Goal: Task Accomplishment & Management: Manage account settings

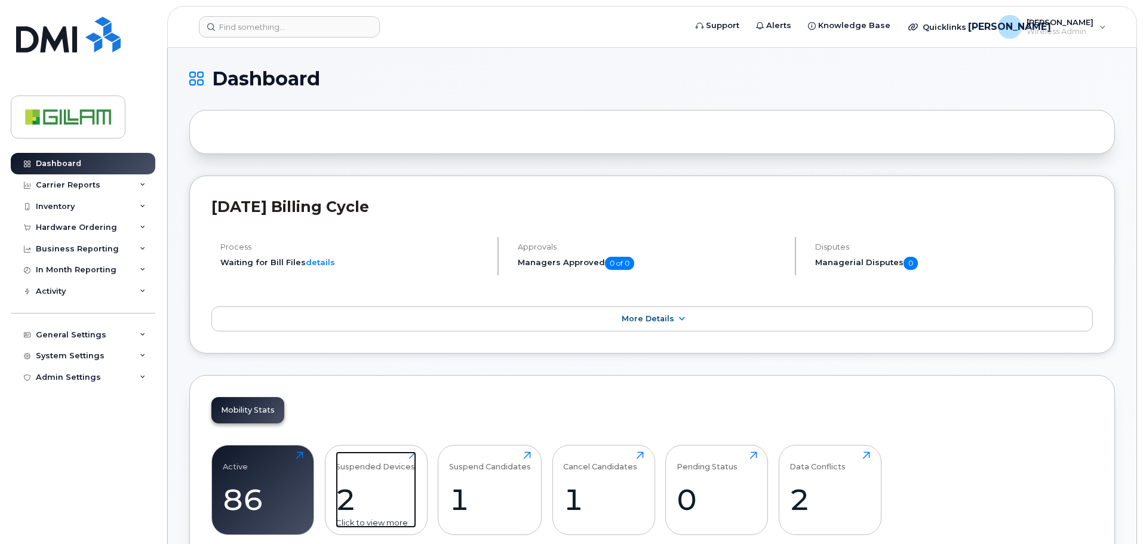
click at [365, 466] on div "Suspended Devices" at bounding box center [375, 461] width 79 height 20
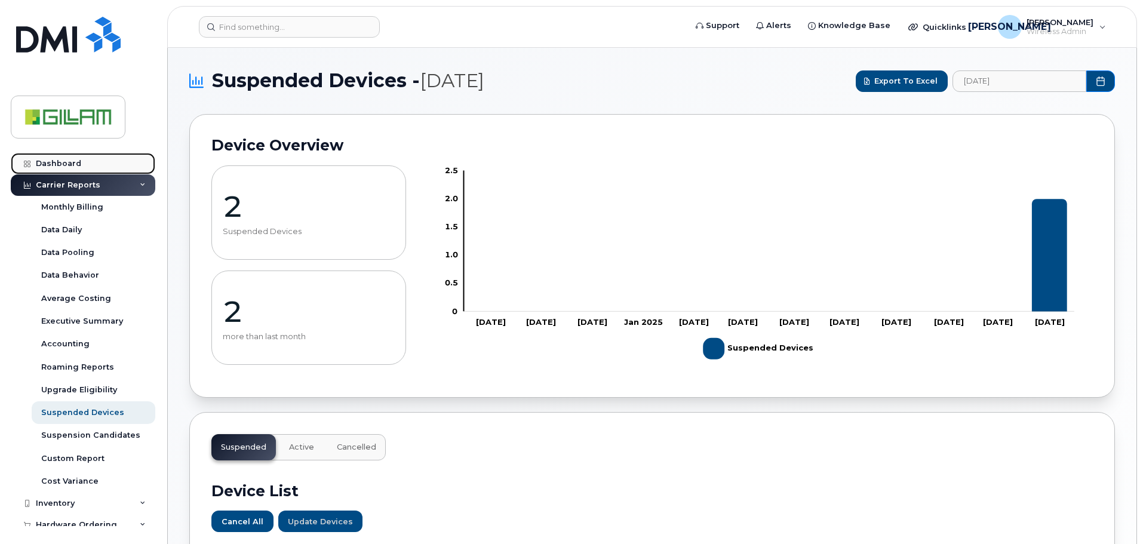
click at [60, 163] on div "Dashboard" at bounding box center [58, 164] width 45 height 10
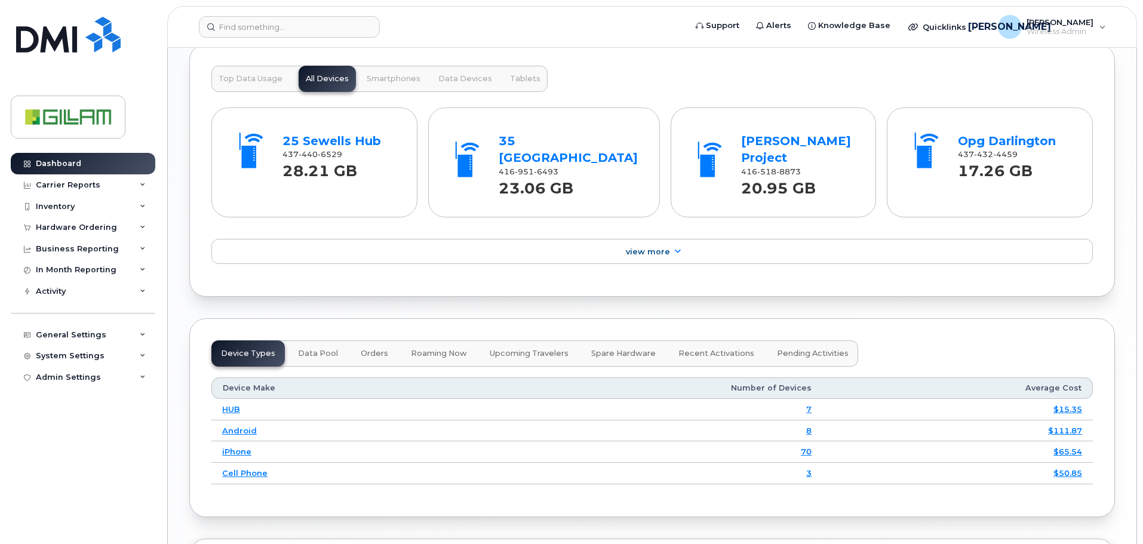
scroll to position [1237, 0]
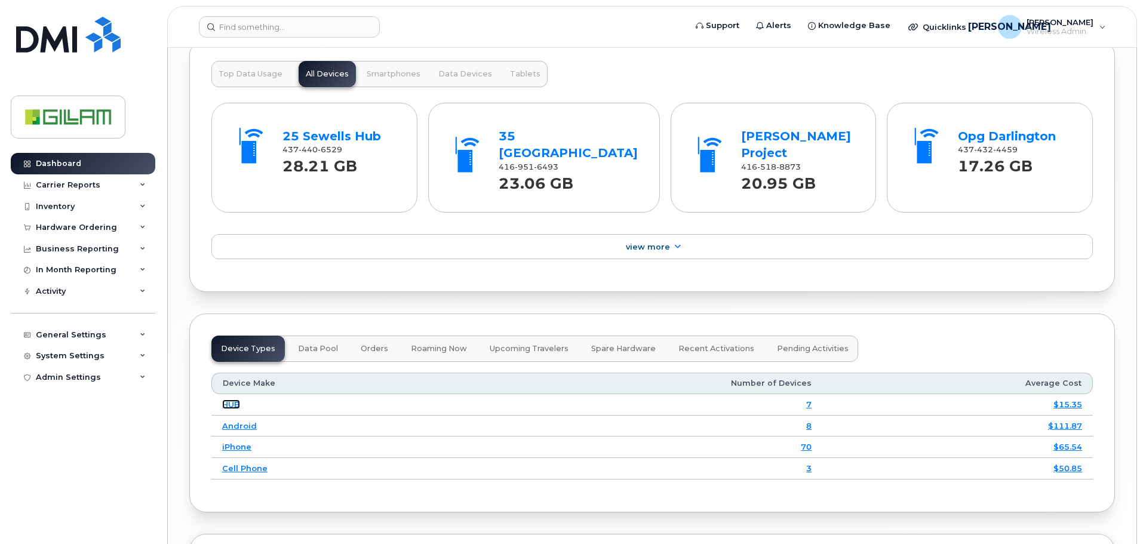
click at [231, 399] on link "HUB" at bounding box center [231, 404] width 18 height 10
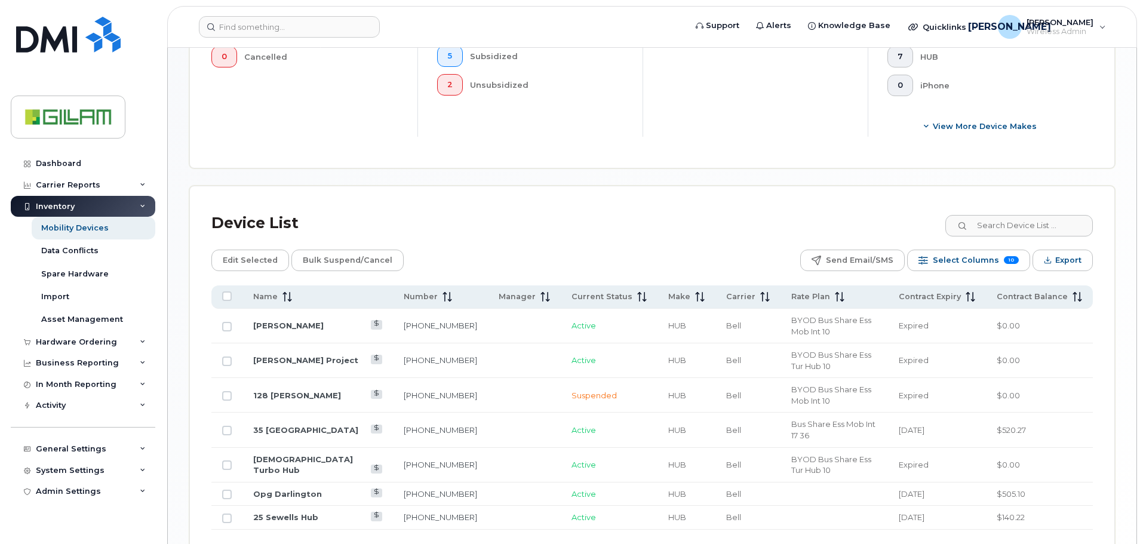
scroll to position [462, 0]
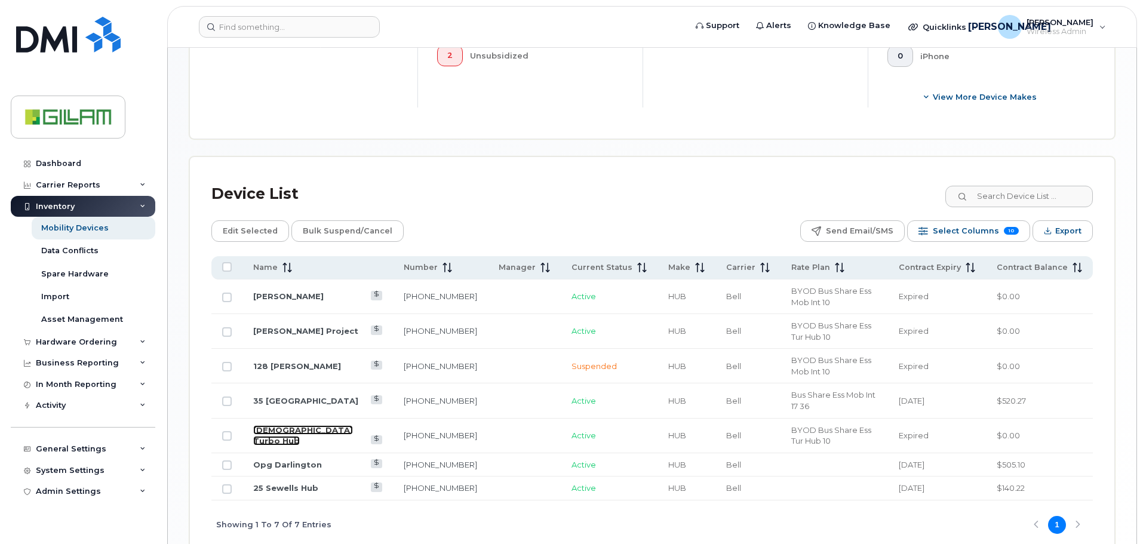
click at [290, 425] on link "[DEMOGRAPHIC_DATA] Turbo Hub" at bounding box center [303, 435] width 100 height 21
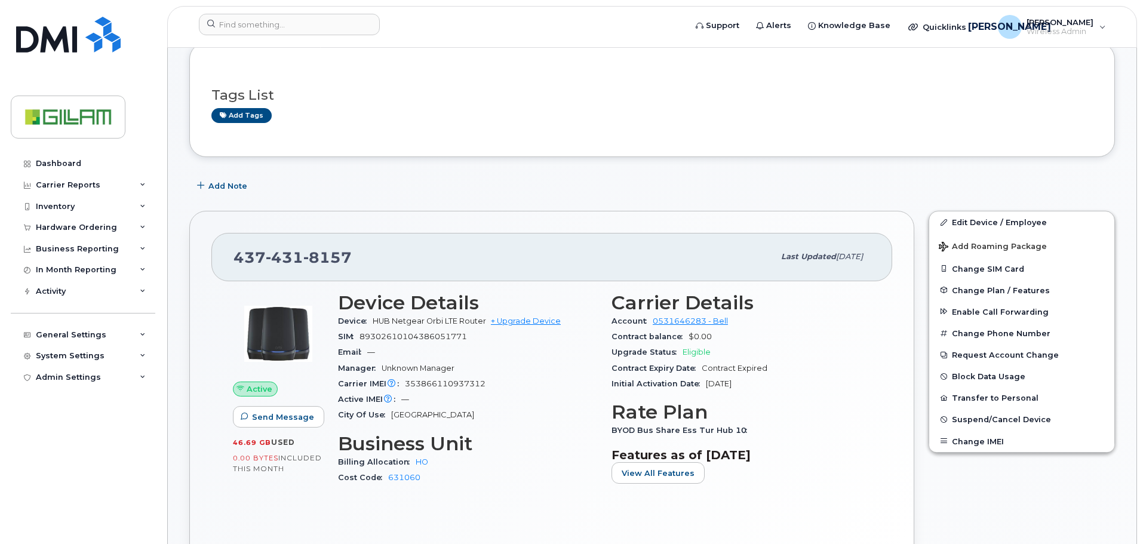
scroll to position [60, 0]
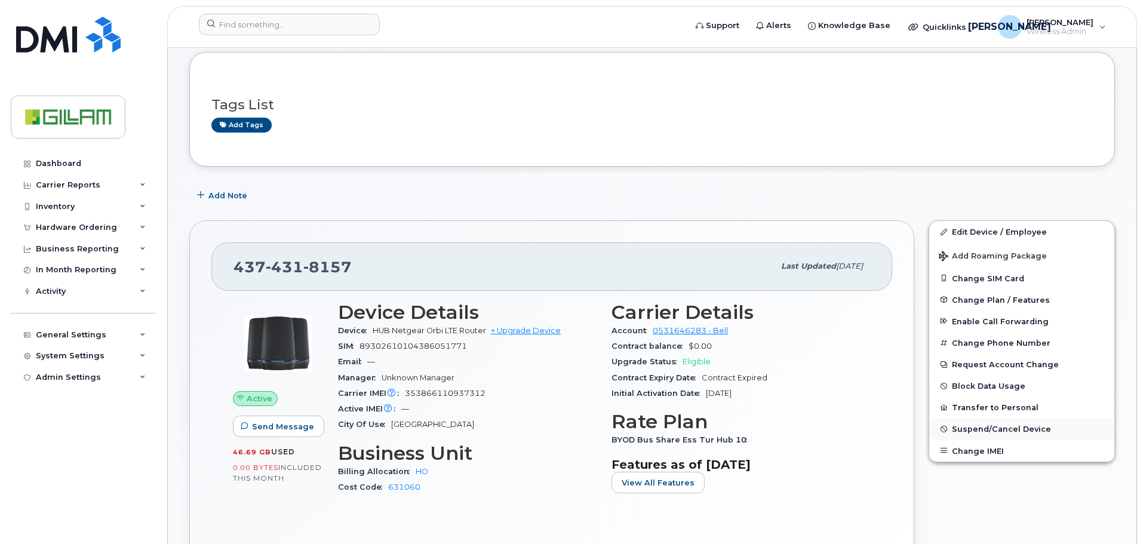
click at [983, 428] on span "Suspend/Cancel Device" at bounding box center [1001, 429] width 99 height 9
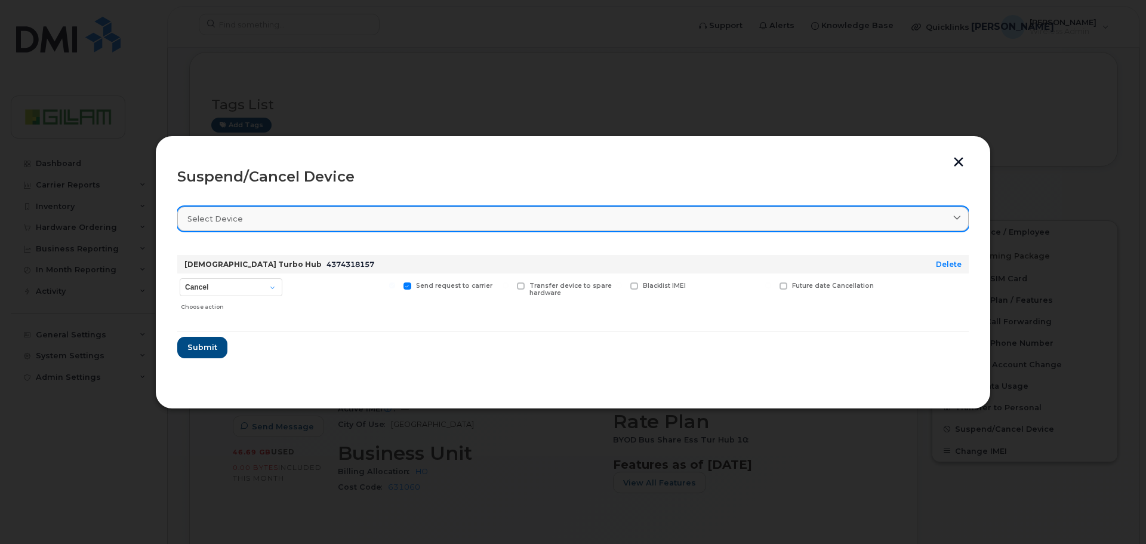
click at [960, 217] on icon at bounding box center [958, 219] width 8 height 8
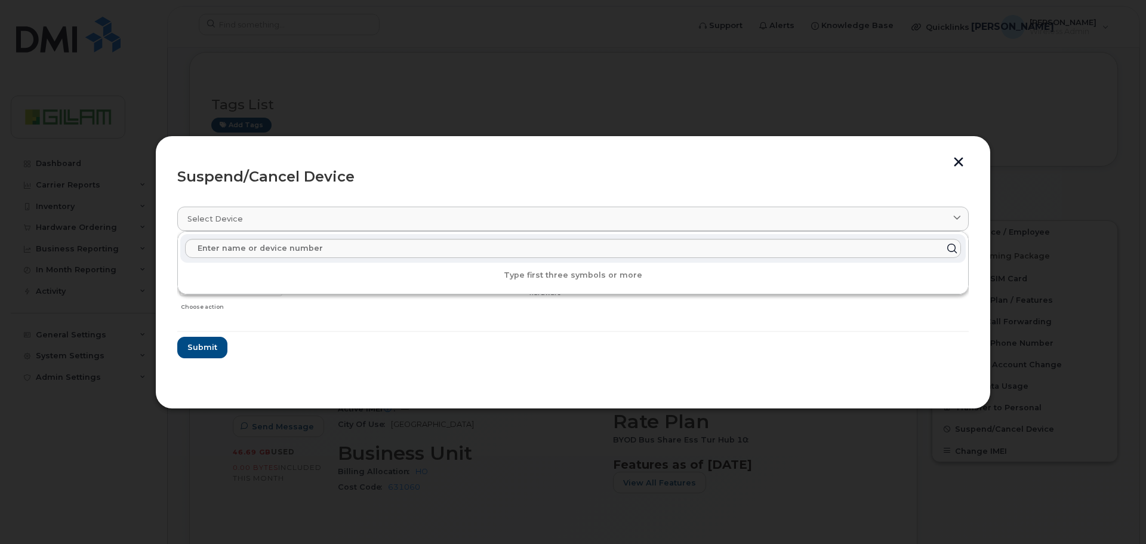
drag, startPoint x: 405, startPoint y: 179, endPoint x: 411, endPoint y: 185, distance: 8.0
click at [410, 185] on header "Suspend/Cancel Device" at bounding box center [573, 177] width 792 height 38
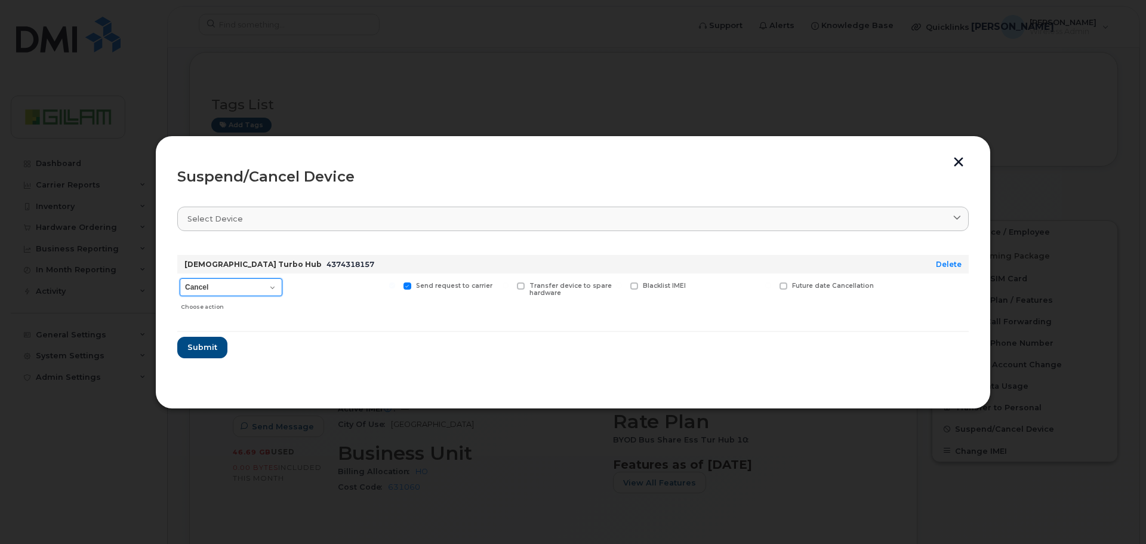
click at [269, 288] on select "Cancel Suspend - Extend Suspension Suspend - Reduced Rate Suspend - Full Rate S…" at bounding box center [231, 287] width 103 height 18
drag, startPoint x: 958, startPoint y: 161, endPoint x: 952, endPoint y: 166, distance: 8.0
click at [960, 162] on button "button" at bounding box center [959, 163] width 18 height 13
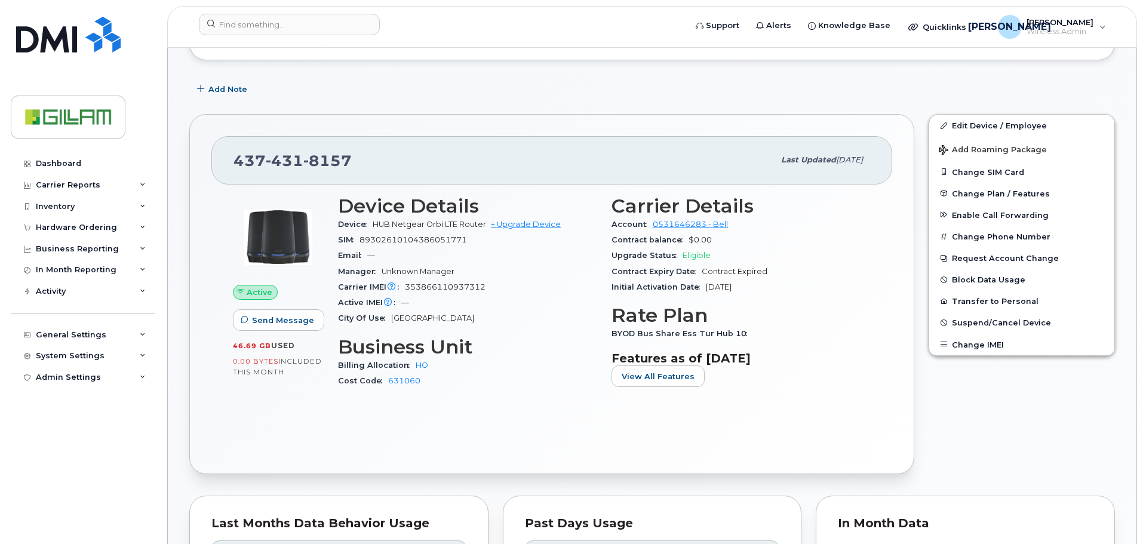
scroll to position [179, 0]
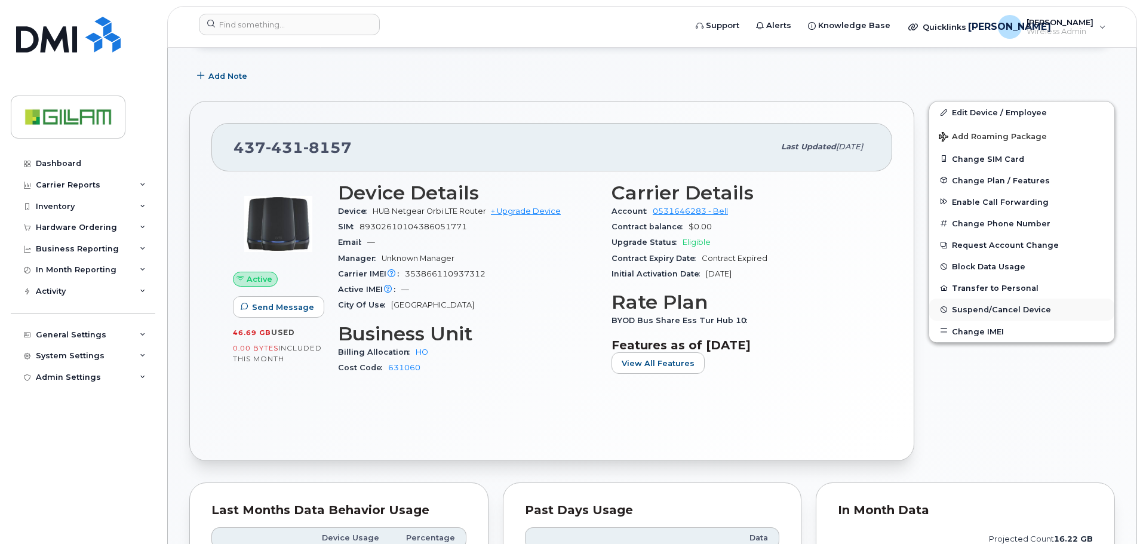
click at [998, 309] on span "Suspend/Cancel Device" at bounding box center [1001, 309] width 99 height 9
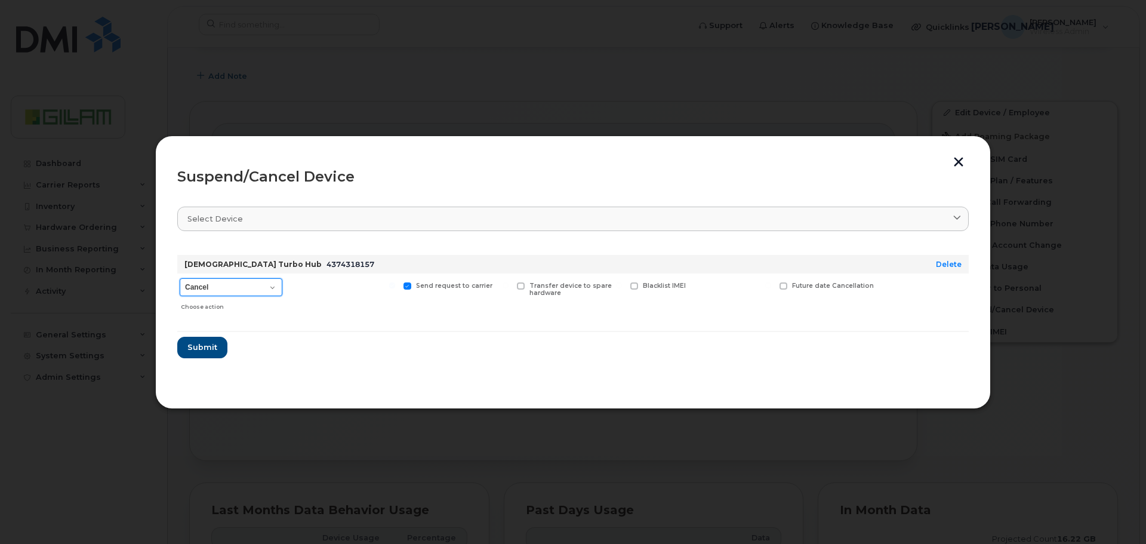
click at [272, 286] on select "Cancel Suspend - Extend Suspension Suspend - Reduced Rate Suspend - Full Rate S…" at bounding box center [231, 287] width 103 height 18
click at [180, 278] on select "Cancel Suspend - Extend Suspension Suspend - Reduced Rate Suspend - Full Rate S…" at bounding box center [231, 287] width 103 height 18
click at [196, 348] on span "Submit" at bounding box center [202, 347] width 30 height 11
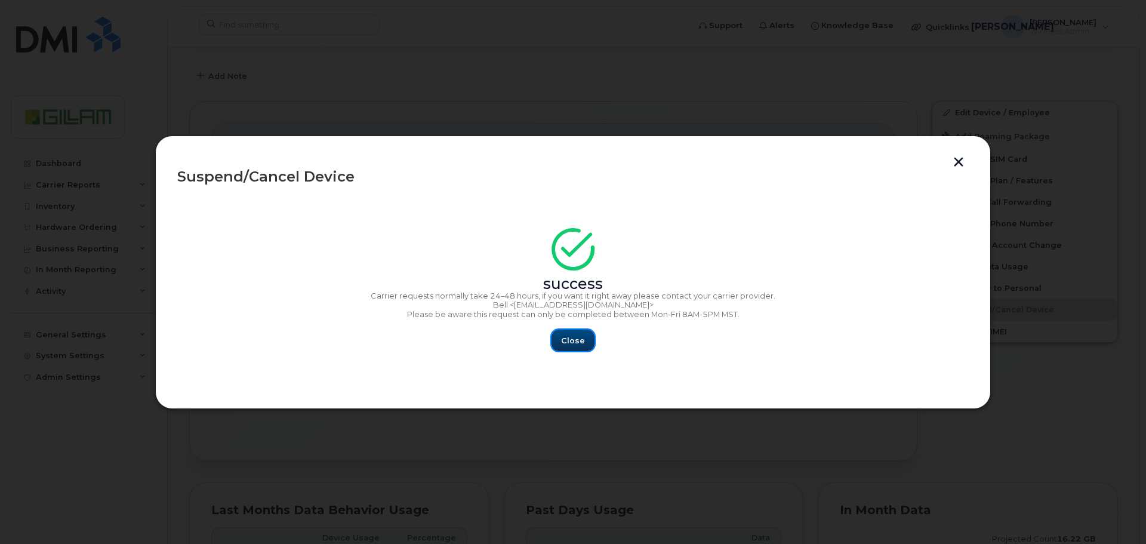
click at [573, 342] on span "Close" at bounding box center [573, 340] width 24 height 11
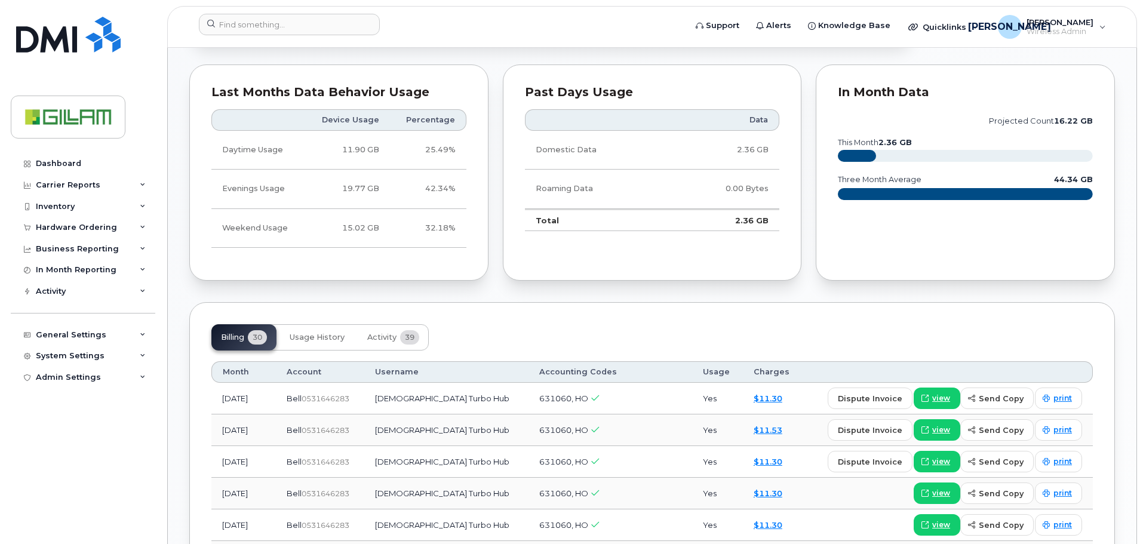
scroll to position [119, 0]
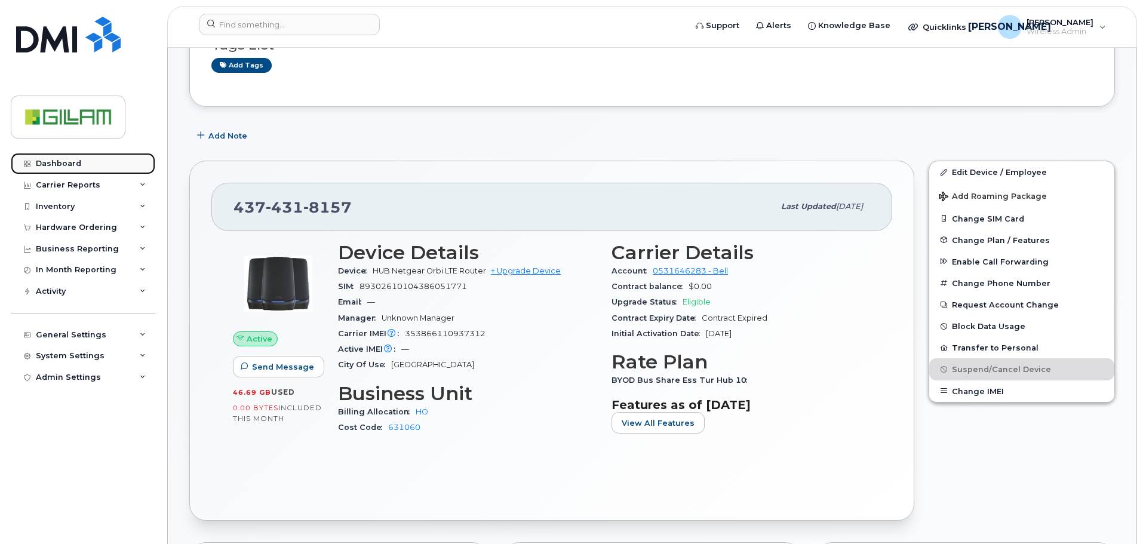
drag, startPoint x: 62, startPoint y: 162, endPoint x: 124, endPoint y: 168, distance: 61.8
click at [63, 162] on div "Dashboard" at bounding box center [58, 164] width 45 height 10
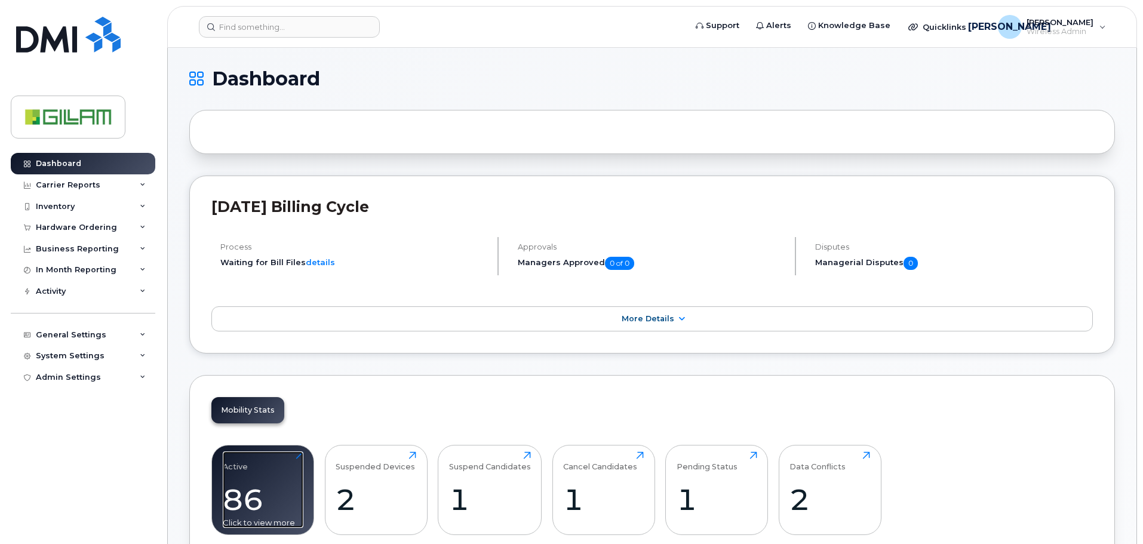
click at [236, 463] on div "Active" at bounding box center [235, 461] width 25 height 20
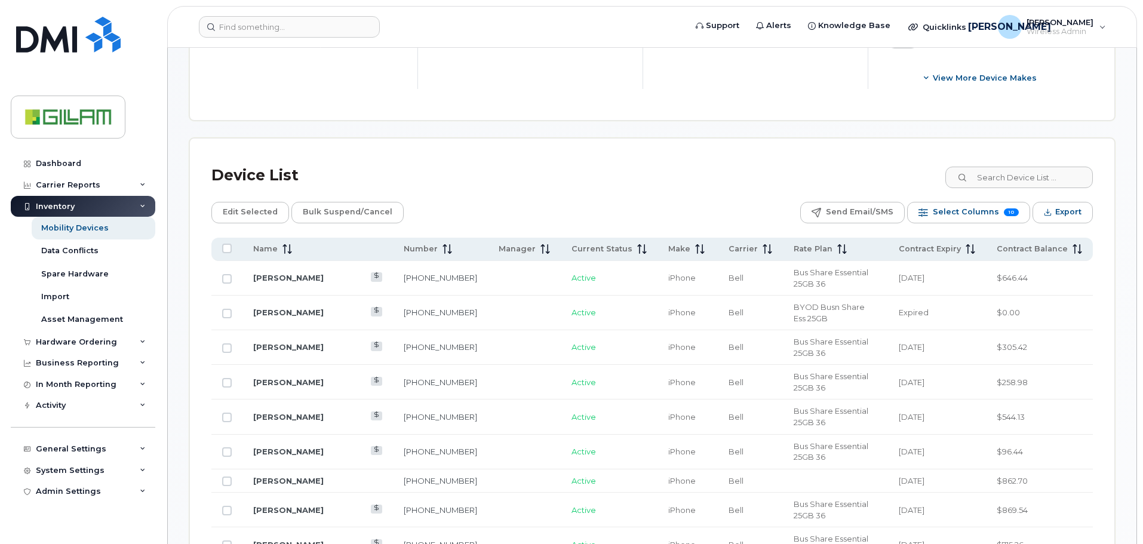
scroll to position [478, 0]
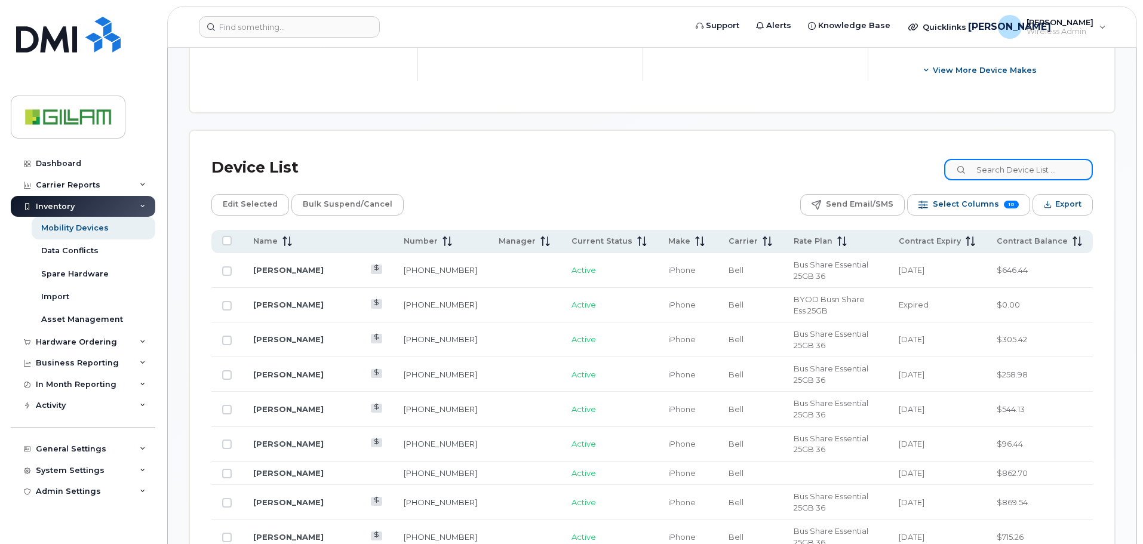
click at [1009, 173] on input at bounding box center [1018, 169] width 149 height 21
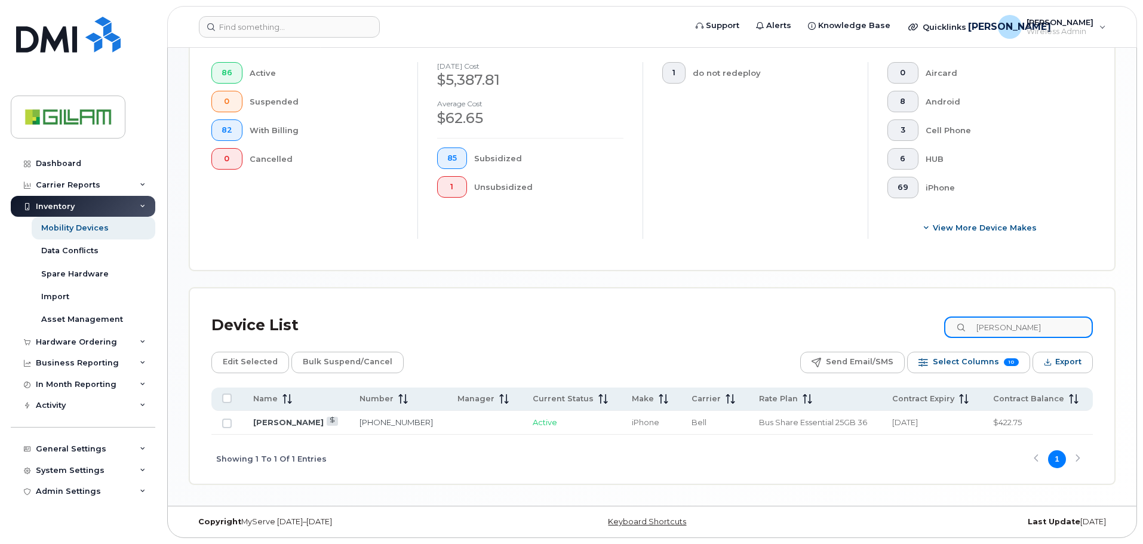
scroll to position [320, 0]
type input "iryna"
click at [289, 423] on link "Iryna Narenka" at bounding box center [288, 422] width 70 height 10
